Goal: Feedback & Contribution: Submit feedback/report problem

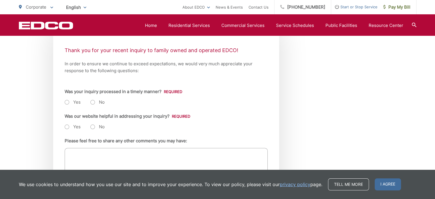
scroll to position [143, 0]
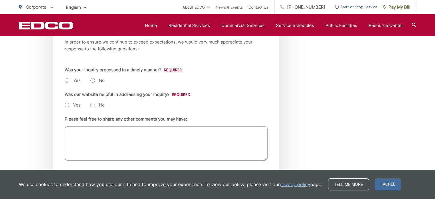
click at [67, 80] on label "Yes" at bounding box center [73, 81] width 16 height 6
radio input "true"
click at [69, 106] on label "Yes" at bounding box center [73, 105] width 16 height 6
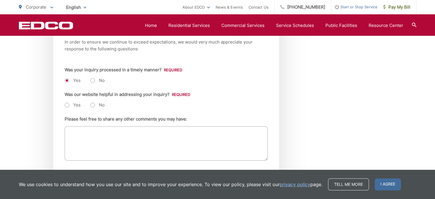
radio input "true"
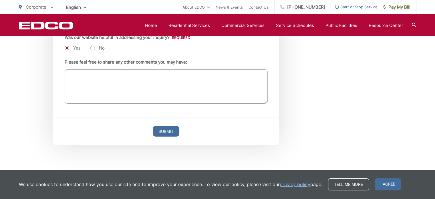
scroll to position [200, 0]
click at [165, 132] on input "Submit" at bounding box center [166, 131] width 27 height 11
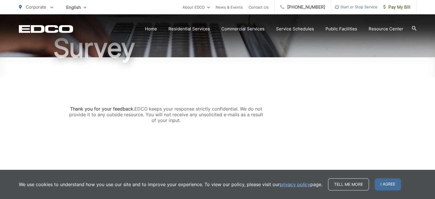
scroll to position [65, 0]
